Goal: Find specific page/section: Find specific page/section

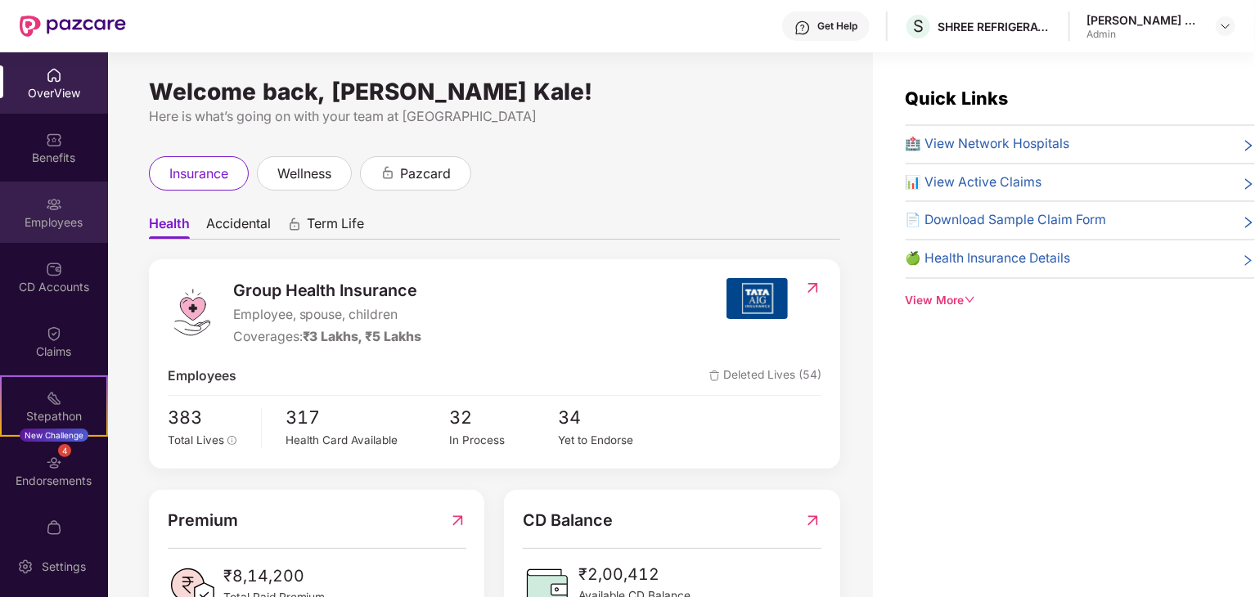
click at [72, 211] on div "Employees" at bounding box center [54, 212] width 108 height 61
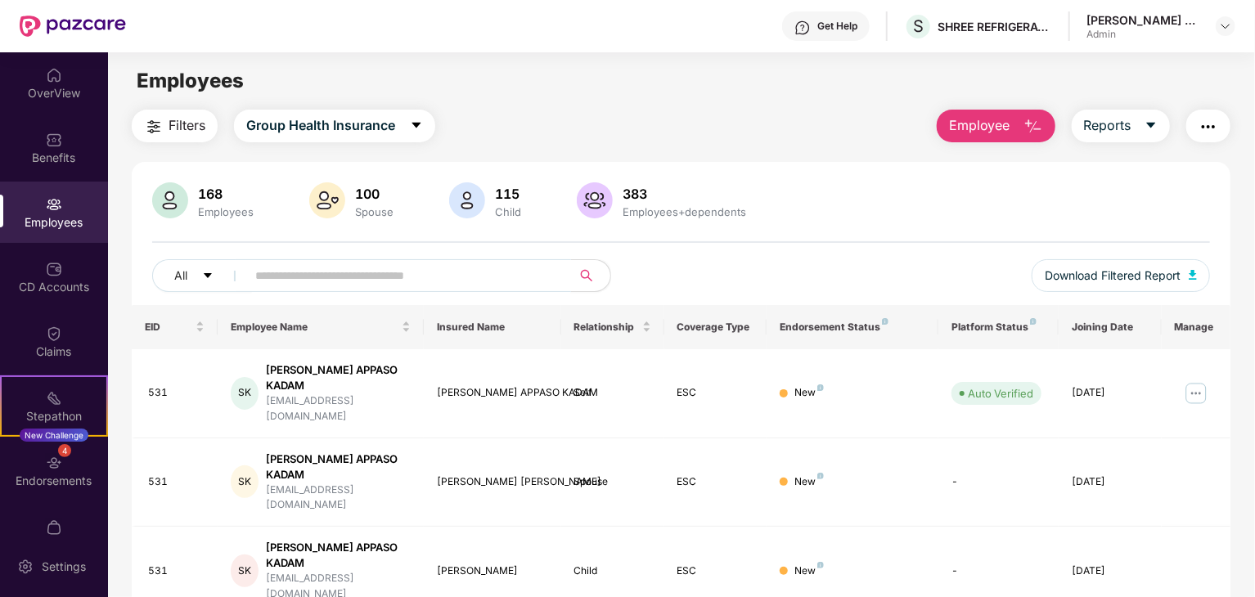
click at [281, 281] on input "text" at bounding box center [402, 275] width 294 height 25
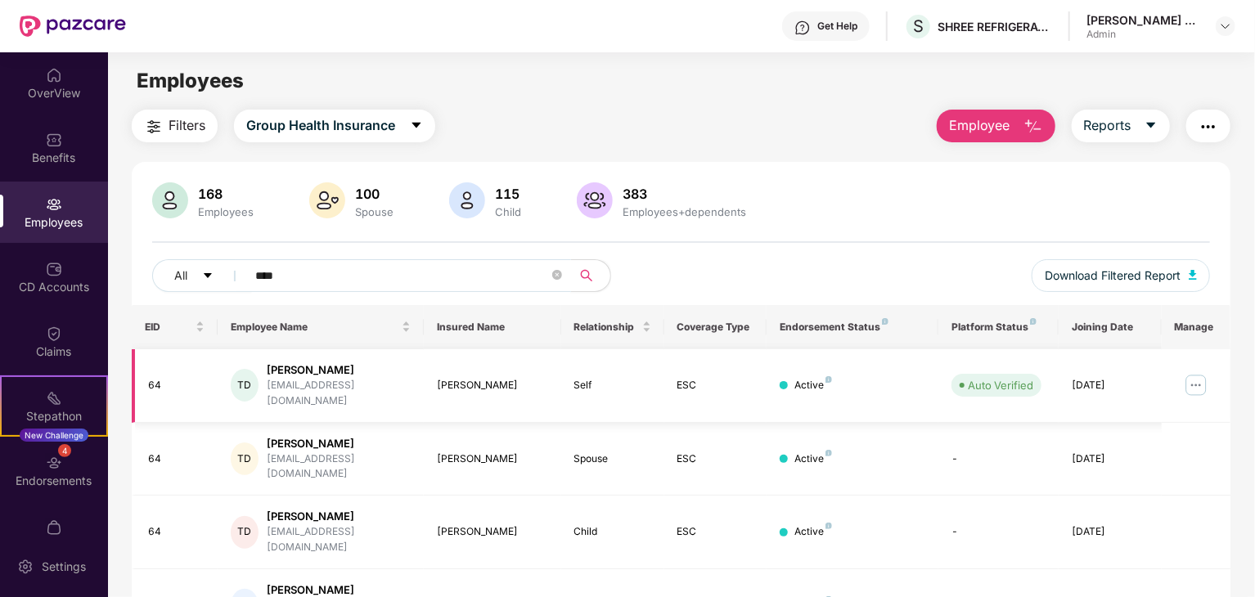
type input "****"
click at [383, 370] on div "TD [PERSON_NAME] Devkar [EMAIL_ADDRESS][DOMAIN_NAME]" at bounding box center [321, 385] width 180 height 47
click at [1188, 373] on img at bounding box center [1196, 385] width 26 height 26
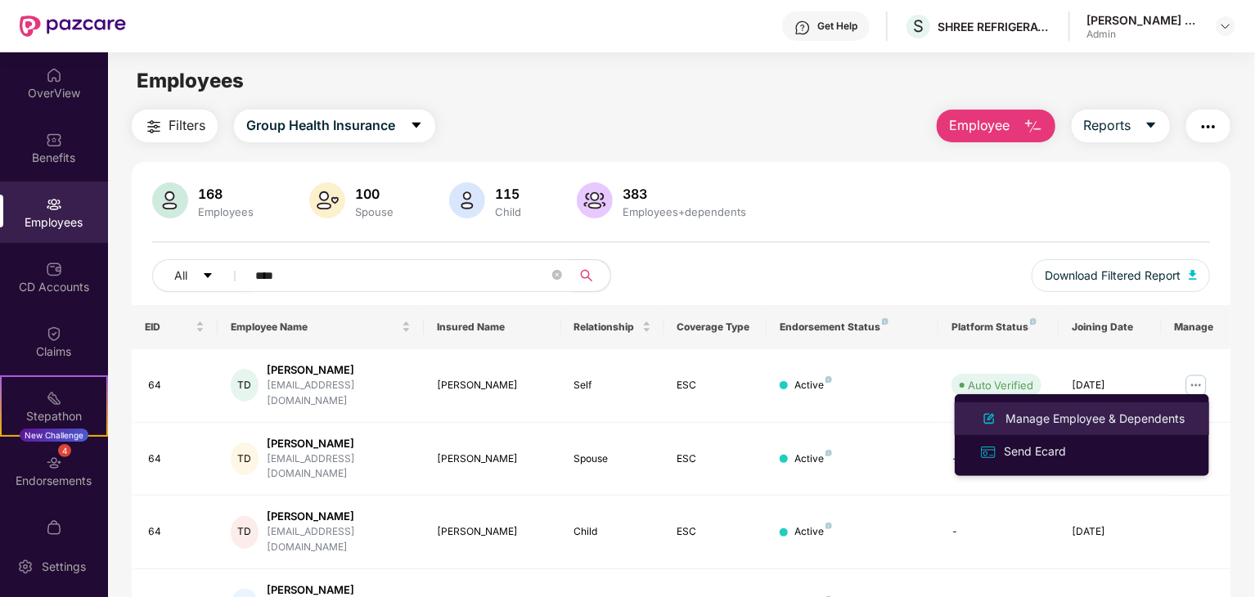
click at [1066, 422] on div "Manage Employee & Dependents" at bounding box center [1095, 419] width 186 height 18
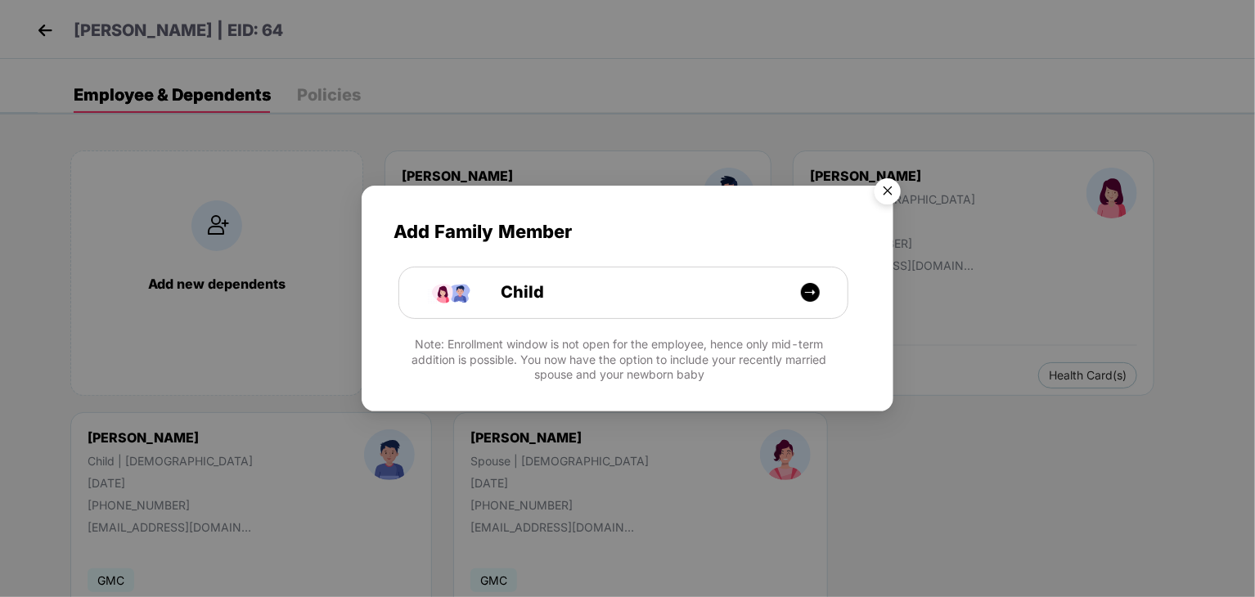
click at [909, 191] on img "Close" at bounding box center [887, 194] width 46 height 46
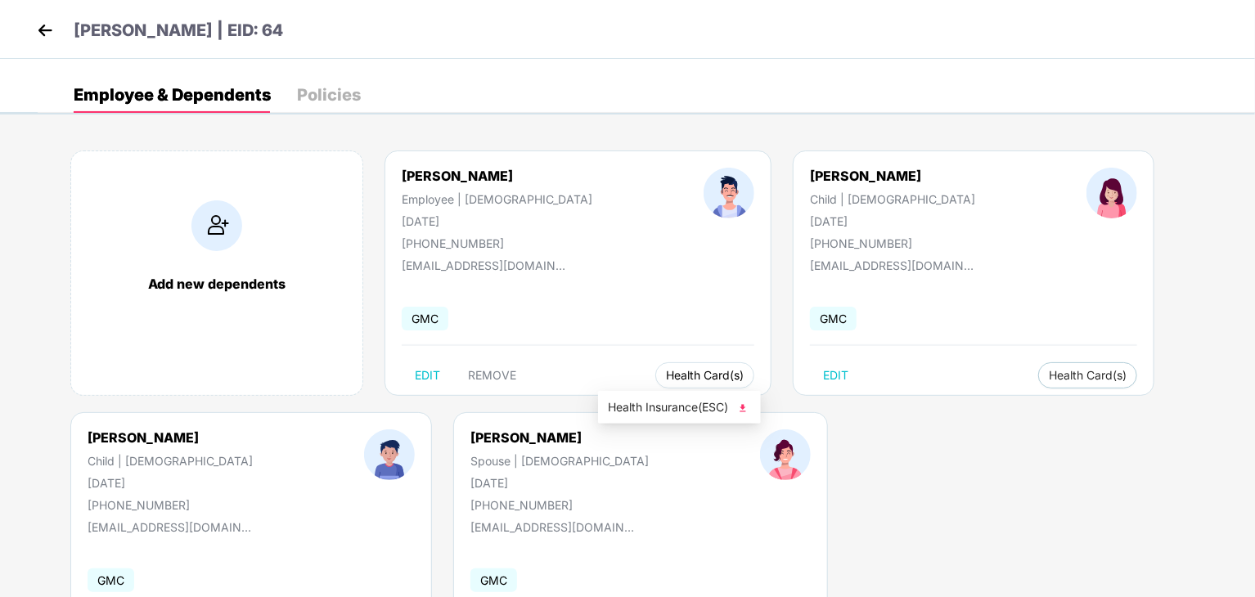
click at [666, 371] on span "Health Card(s)" at bounding box center [705, 375] width 78 height 8
click at [654, 412] on span "Health Insurance(ESC)" at bounding box center [679, 407] width 143 height 18
